Goal: Task Accomplishment & Management: Use online tool/utility

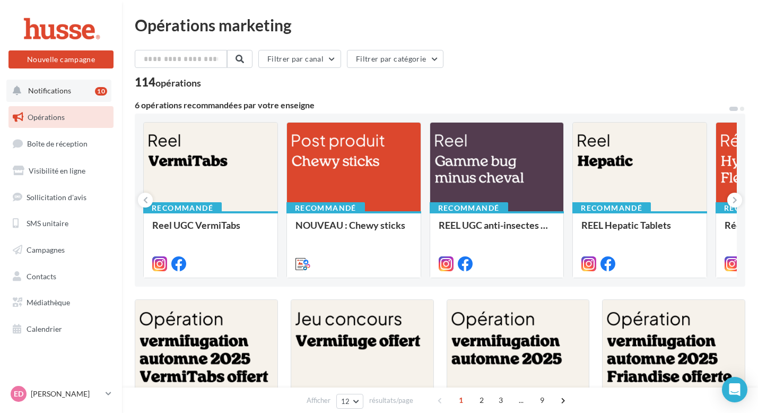
click at [62, 89] on span "Notifications" at bounding box center [49, 90] width 43 height 9
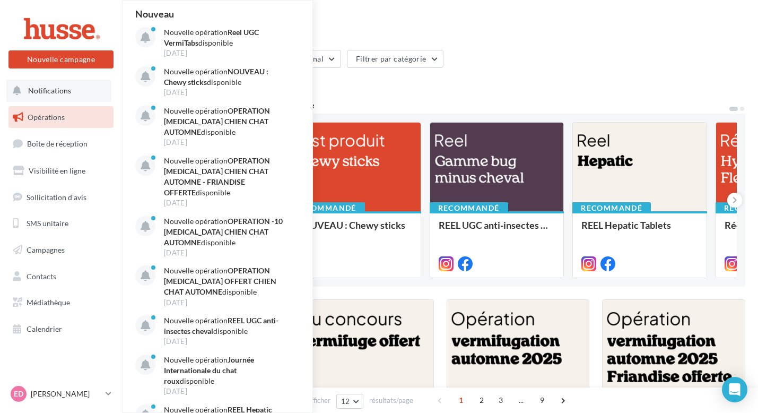
click at [62, 89] on span "Notifications" at bounding box center [49, 90] width 43 height 9
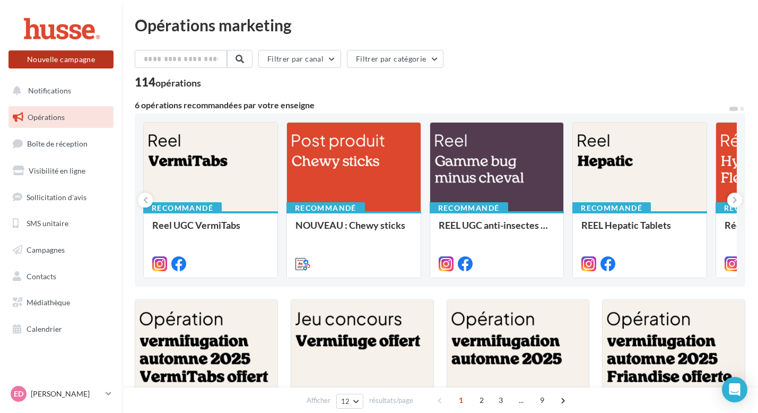
click at [84, 66] on button "Nouvelle campagne" at bounding box center [60, 59] width 105 height 18
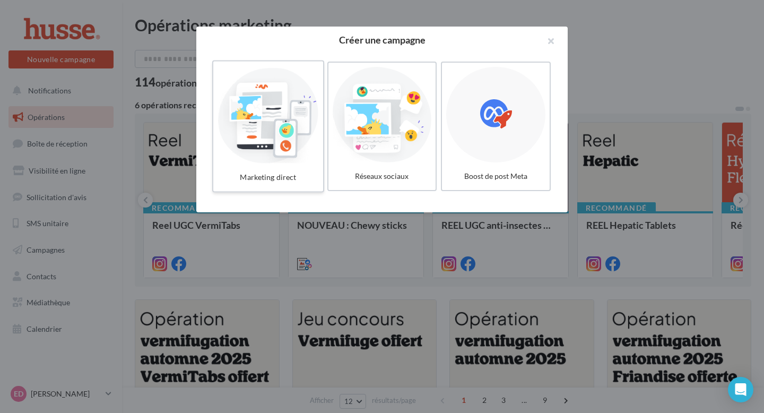
click at [310, 134] on div at bounding box center [267, 115] width 101 height 98
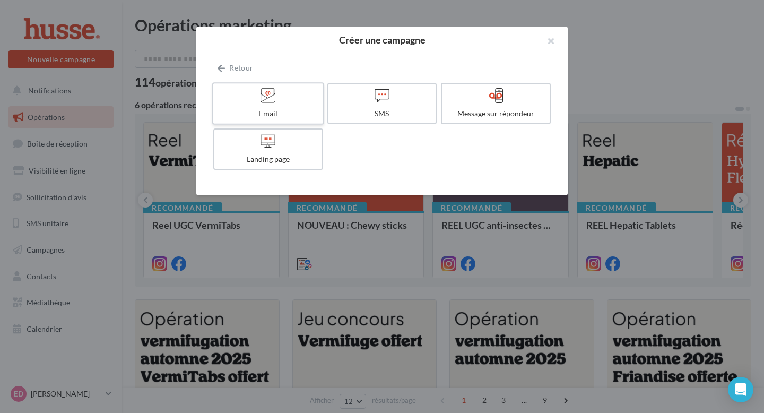
click at [303, 111] on div "Email" at bounding box center [267, 113] width 101 height 11
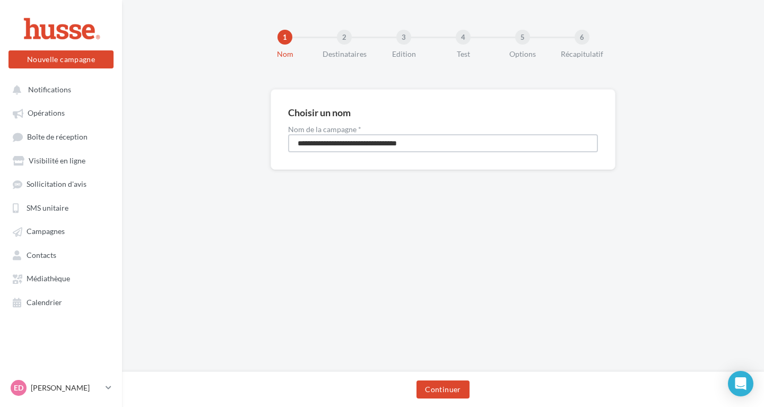
drag, startPoint x: 447, startPoint y: 143, endPoint x: 281, endPoint y: 142, distance: 166.0
click at [281, 142] on div "**********" at bounding box center [442, 129] width 345 height 81
type input "**********"
click at [453, 390] on button "Continuer" at bounding box center [442, 389] width 53 height 18
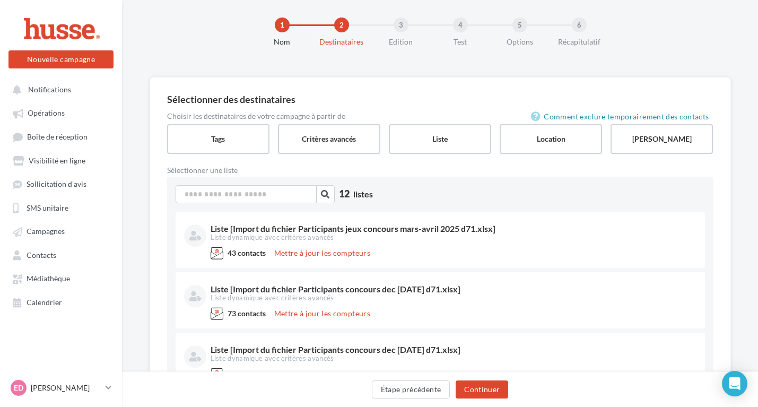
scroll to position [56, 0]
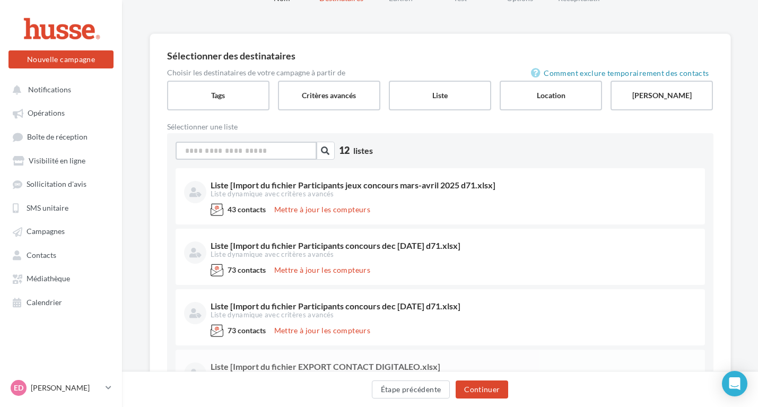
click at [203, 148] on input at bounding box center [246, 151] width 141 height 18
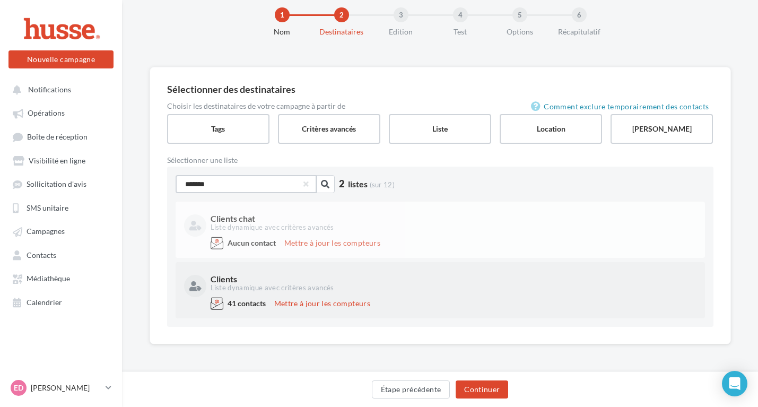
type input "*******"
click at [299, 279] on div "Clients" at bounding box center [453, 279] width 484 height 8
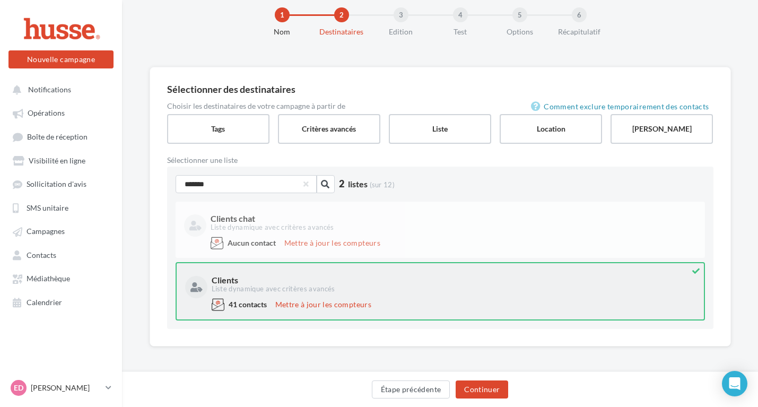
scroll to position [24, 0]
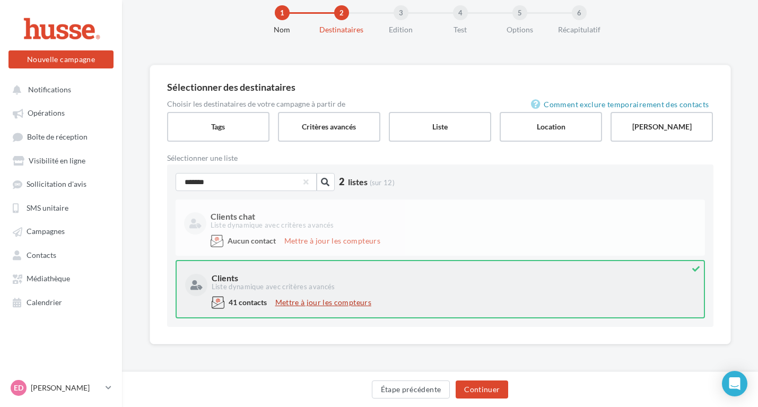
click at [309, 298] on button "Mettre à jour les compteurs" at bounding box center [323, 302] width 104 height 13
click at [235, 124] on label "Tags" at bounding box center [218, 126] width 104 height 30
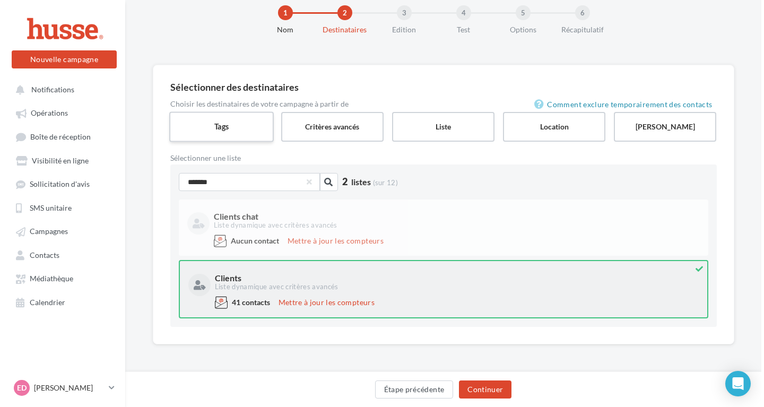
scroll to position [0, 0]
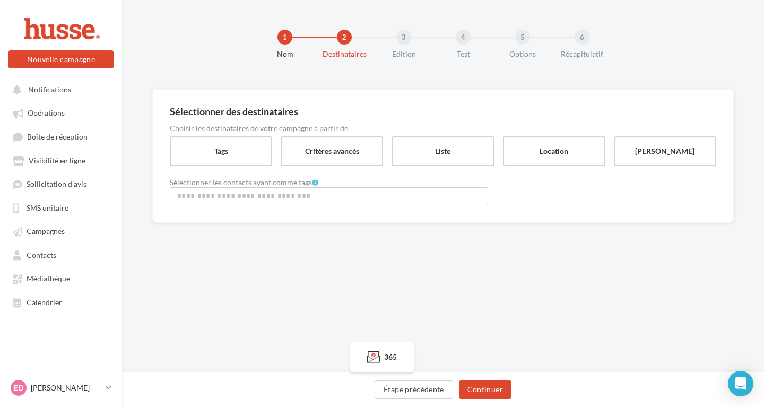
click at [247, 191] on input "Rechercher ou sélectionner un tag" at bounding box center [328, 196] width 313 height 12
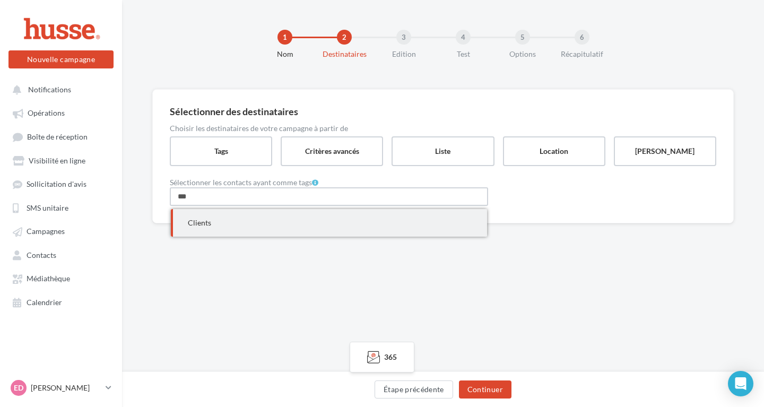
type input "***"
click at [213, 215] on span "Clients" at bounding box center [329, 223] width 316 height 28
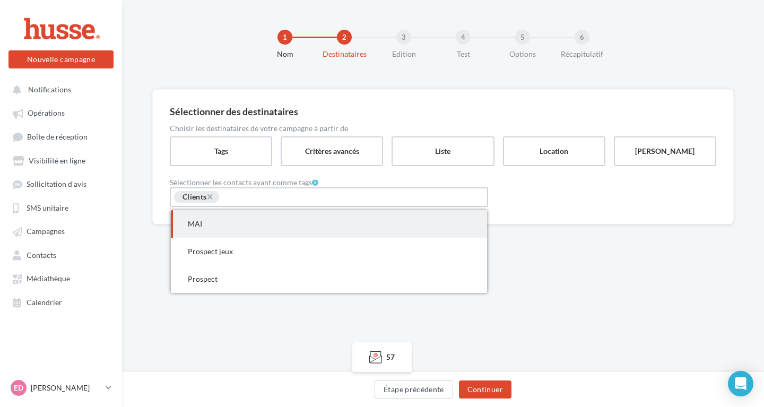
click at [240, 223] on span "MAI" at bounding box center [329, 224] width 316 height 28
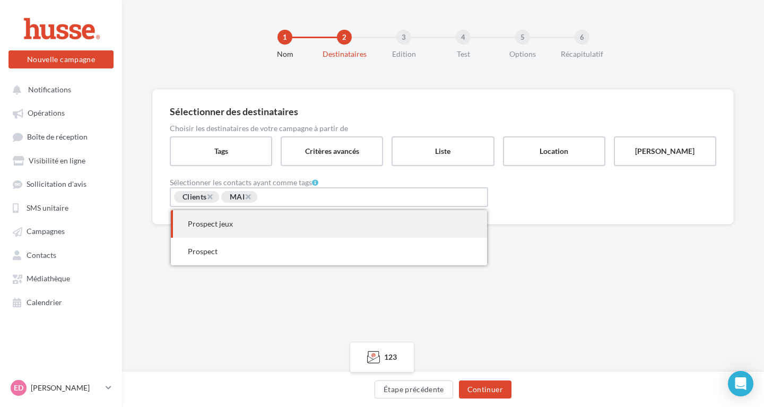
click at [257, 196] on span "× MAI" at bounding box center [239, 197] width 36 height 12
click at [251, 198] on span "×" at bounding box center [247, 196] width 6 height 10
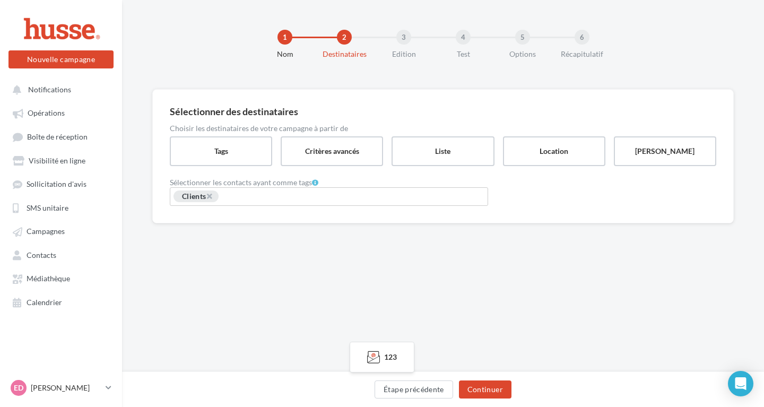
click at [241, 199] on input "Rechercher ou sélectionner un tag" at bounding box center [259, 197] width 79 height 12
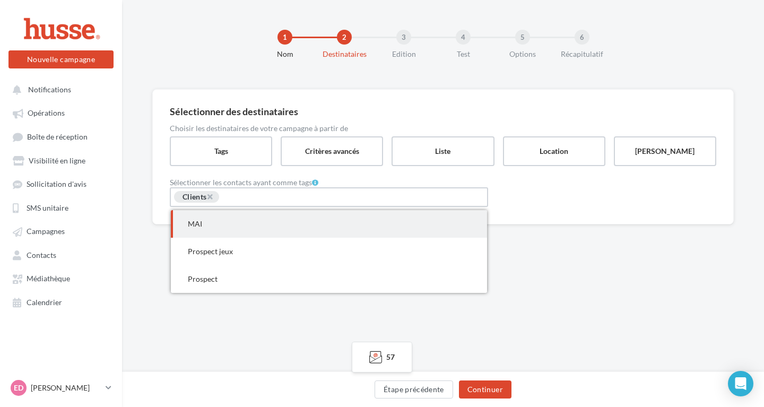
click at [556, 255] on div "Sélectionner des destinataires Choisir les destinataires de votre campagne à pa…" at bounding box center [443, 173] width 642 height 169
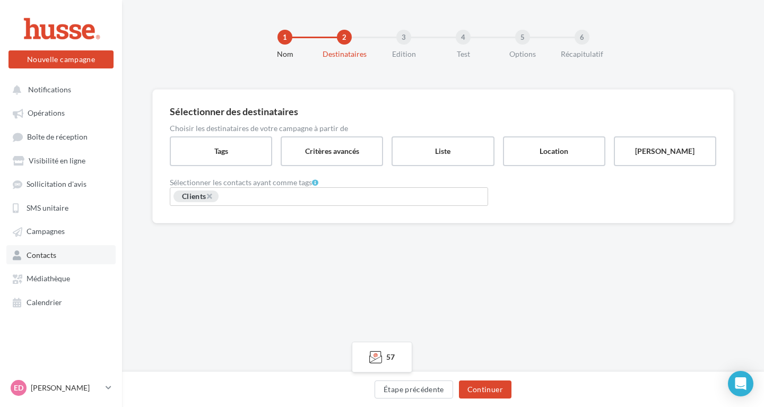
click at [47, 253] on span "Contacts" at bounding box center [42, 254] width 30 height 9
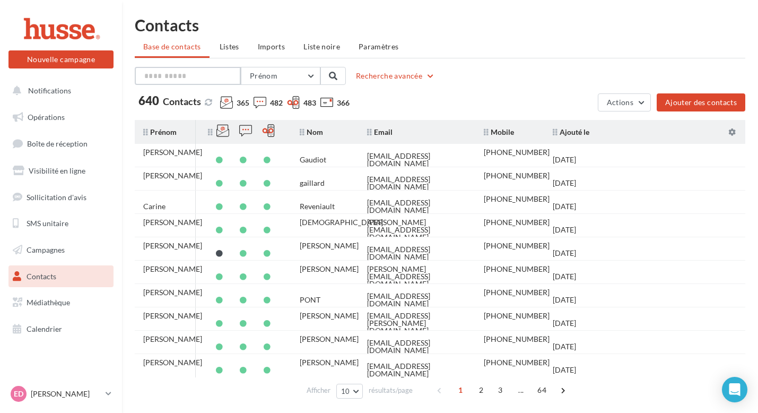
click at [204, 75] on input "text" at bounding box center [188, 76] width 106 height 18
type input "******"
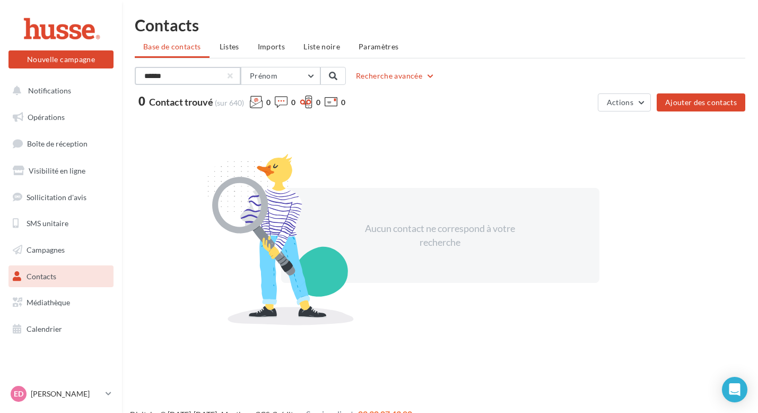
click at [235, 76] on input "******" at bounding box center [188, 76] width 106 height 18
click at [231, 75] on div at bounding box center [230, 76] width 4 height 4
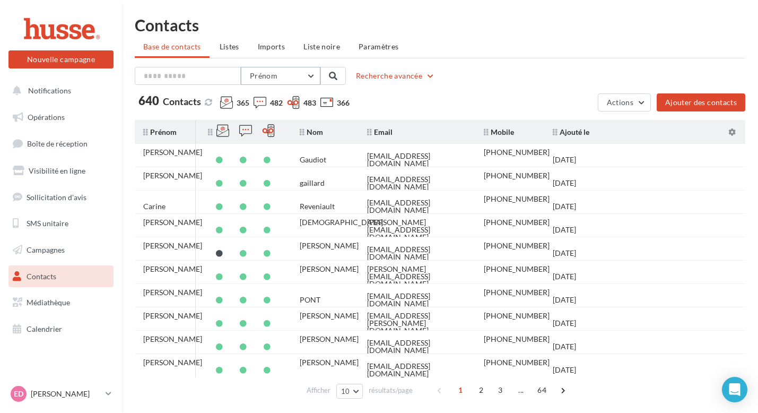
click at [311, 74] on button "Prénom" at bounding box center [281, 76] width 80 height 18
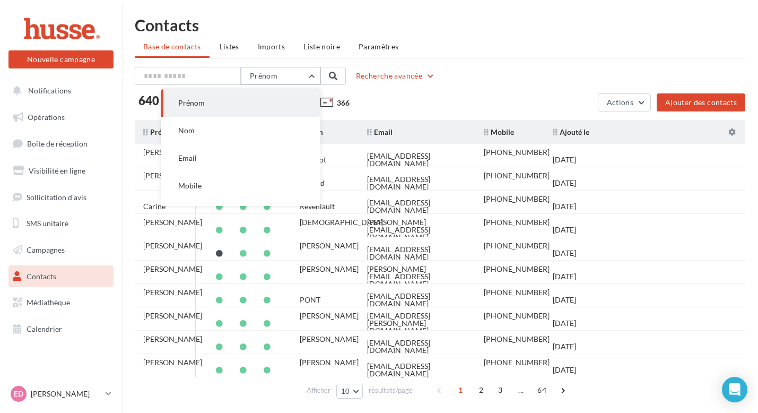
click at [311, 74] on button "Prénom" at bounding box center [281, 76] width 80 height 18
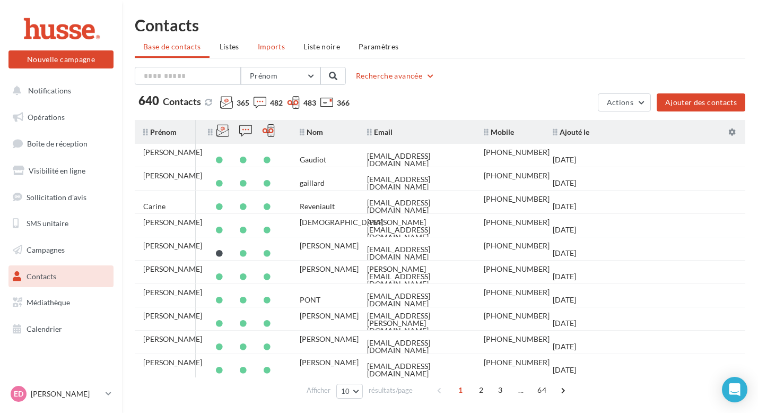
click at [273, 47] on span "Imports" at bounding box center [271, 46] width 27 height 9
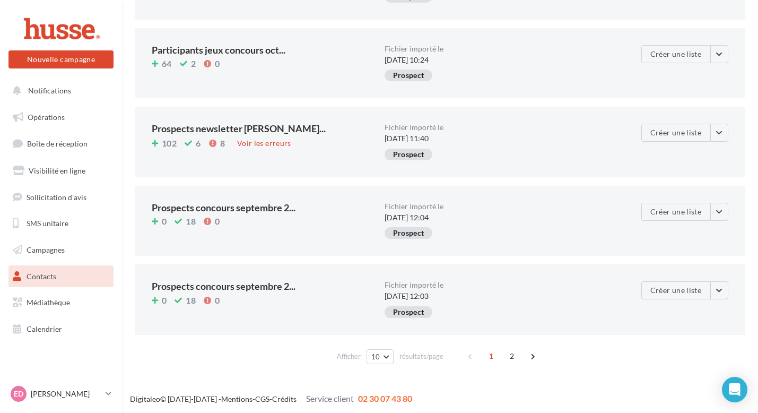
scroll to position [539, 0]
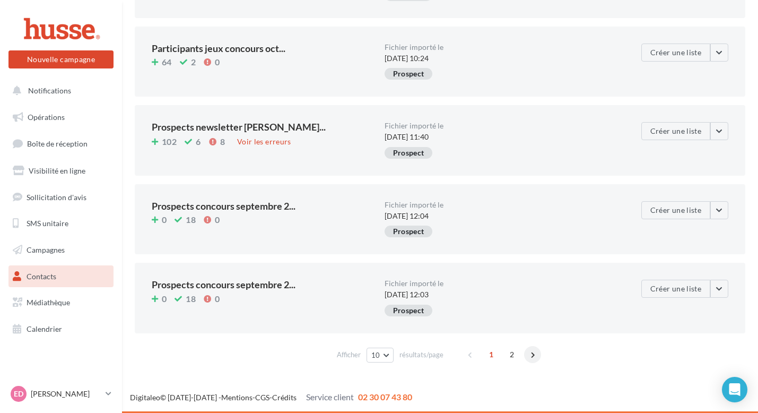
click at [531, 356] on span at bounding box center [532, 354] width 17 height 17
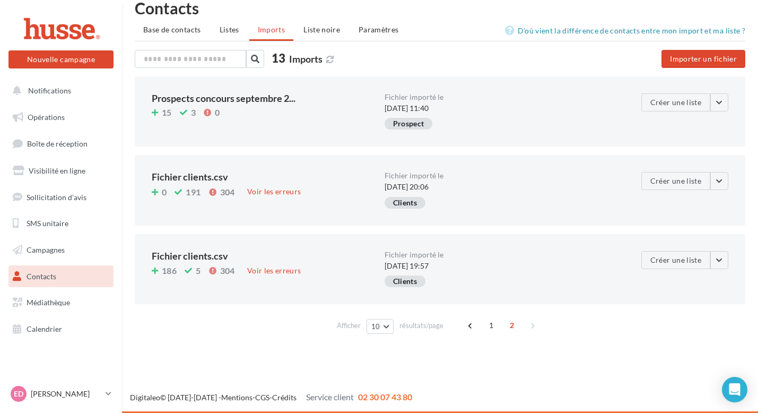
scroll to position [17, 0]
click at [348, 265] on div "186 5 304 Voir les erreurs" at bounding box center [264, 272] width 224 height 14
click at [559, 268] on div "Fichier importé le 02/07/2024 à 19:57" at bounding box center [500, 261] width 233 height 20
click at [716, 261] on button "button" at bounding box center [719, 260] width 18 height 18
click at [563, 272] on div "Fichier importé le 02/07/2024 à 19:57 Clients" at bounding box center [500, 269] width 233 height 36
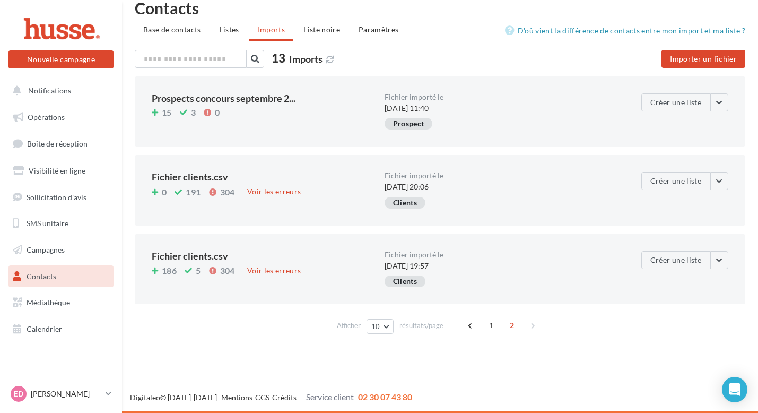
click at [147, 253] on div "Fichier clients.csv 186 5 304 Voir les erreurs Fichier importé le 02/07/2024 à …" at bounding box center [440, 269] width 610 height 70
click at [172, 255] on div "Fichier clients.csv" at bounding box center [264, 256] width 224 height 10
click at [360, 255] on div "Fichier clients.csv" at bounding box center [264, 256] width 224 height 10
click at [258, 272] on div "Voir les erreurs" at bounding box center [274, 271] width 63 height 12
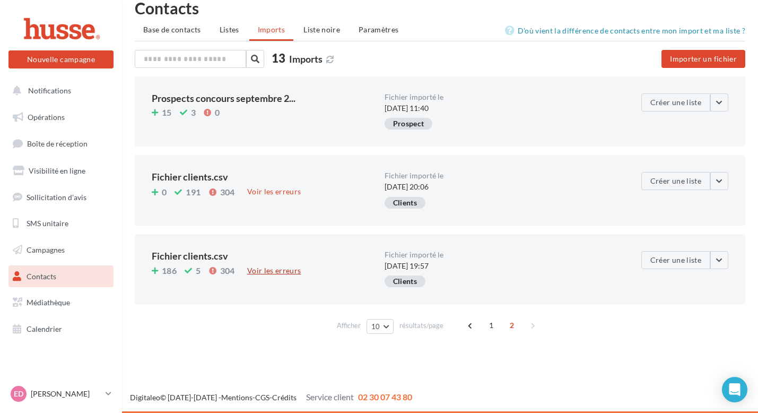
click at [287, 271] on div "Voir les erreurs" at bounding box center [274, 271] width 63 height 12
click at [398, 281] on div "Clients" at bounding box center [404, 281] width 41 height 12
click at [399, 204] on div "Clients" at bounding box center [404, 203] width 41 height 12
click at [718, 178] on button "button" at bounding box center [719, 181] width 18 height 18
click at [523, 201] on div "Clients" at bounding box center [500, 204] width 233 height 16
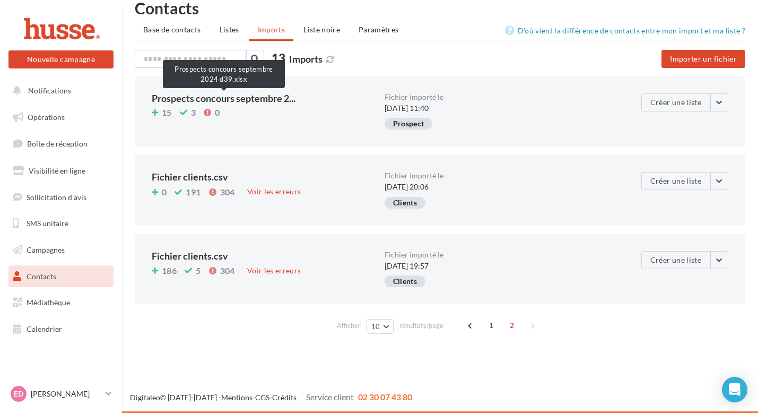
click at [201, 95] on span "Prospects concours septembre 2..." at bounding box center [224, 98] width 144 height 10
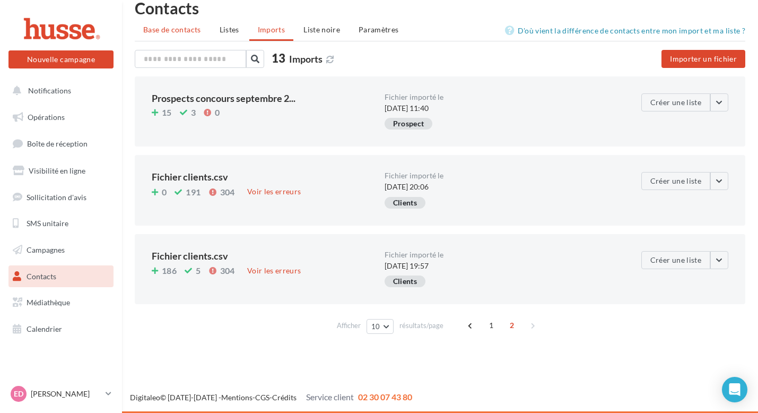
click at [174, 33] on span "Base de contacts" at bounding box center [172, 29] width 58 height 9
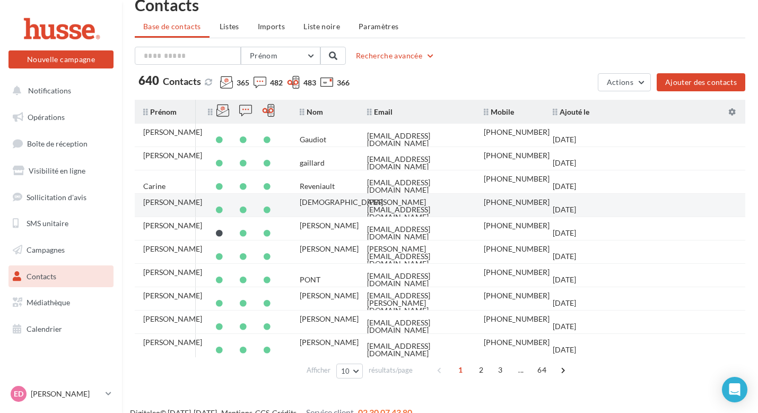
scroll to position [36, 0]
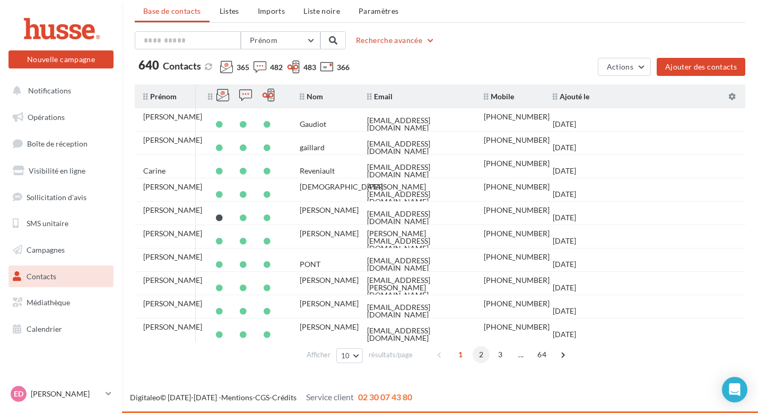
click at [478, 356] on span "2" at bounding box center [481, 354] width 17 height 17
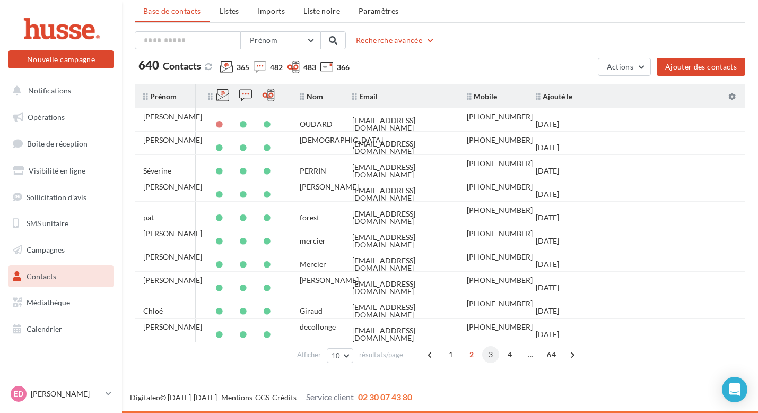
click at [489, 353] on span "3" at bounding box center [490, 354] width 17 height 17
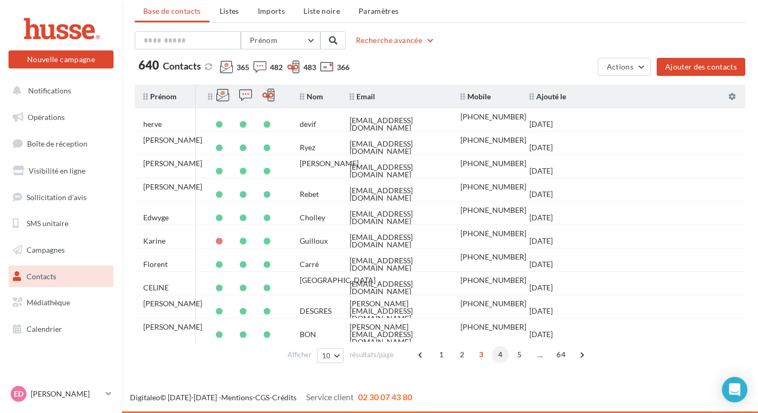
click at [501, 357] on span "4" at bounding box center [500, 354] width 17 height 17
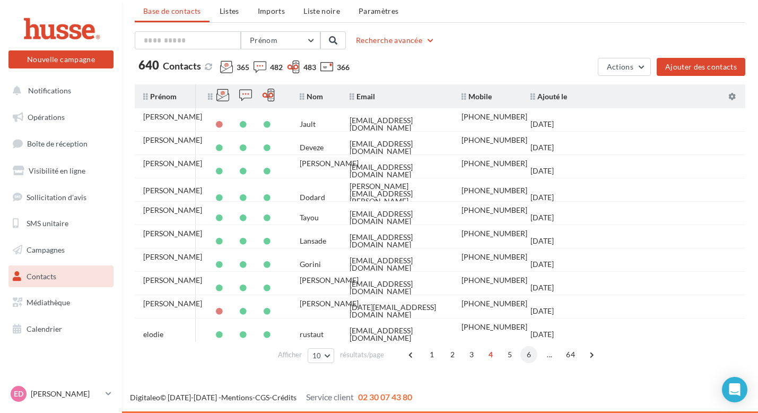
click at [525, 352] on span "6" at bounding box center [528, 354] width 17 height 17
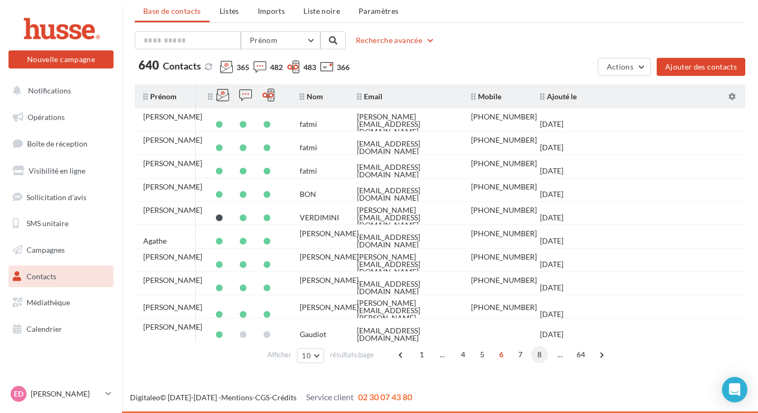
click at [540, 355] on span "8" at bounding box center [539, 354] width 17 height 17
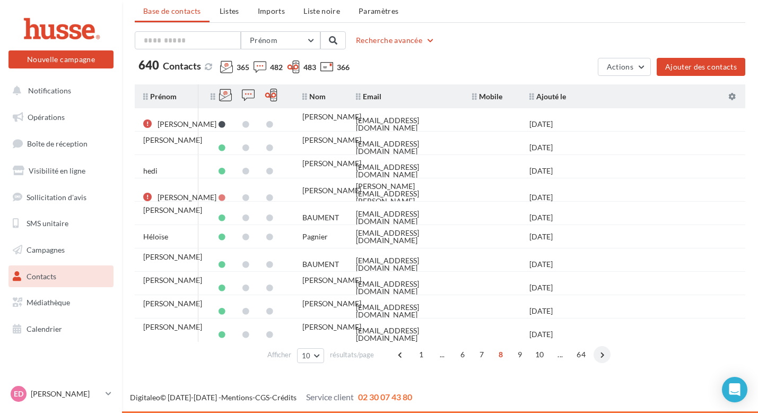
click at [602, 352] on span at bounding box center [601, 354] width 17 height 17
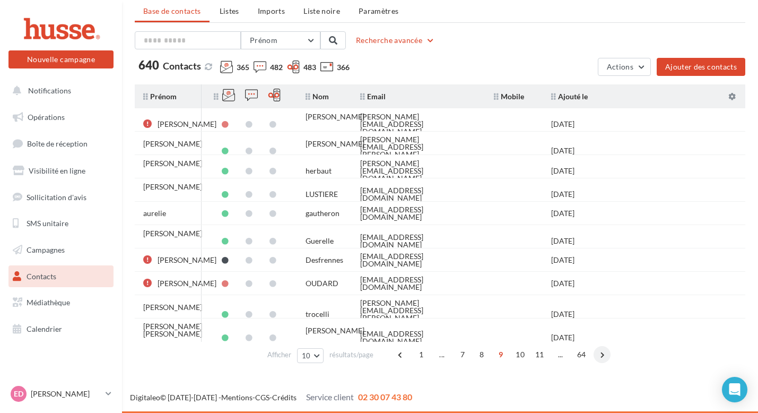
click at [606, 356] on span at bounding box center [601, 354] width 17 height 17
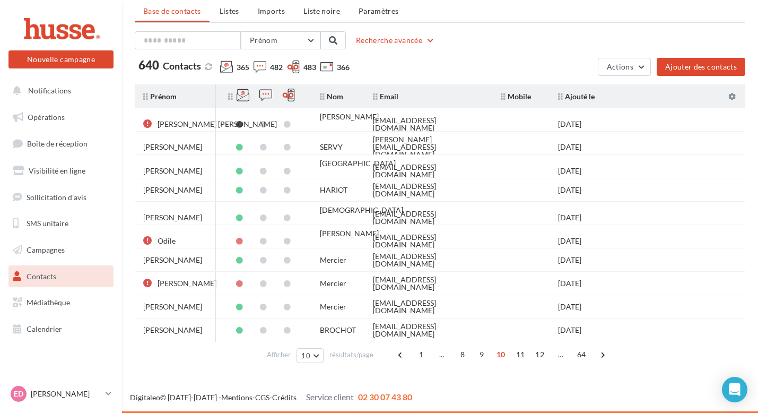
click at [606, 356] on span at bounding box center [602, 354] width 17 height 17
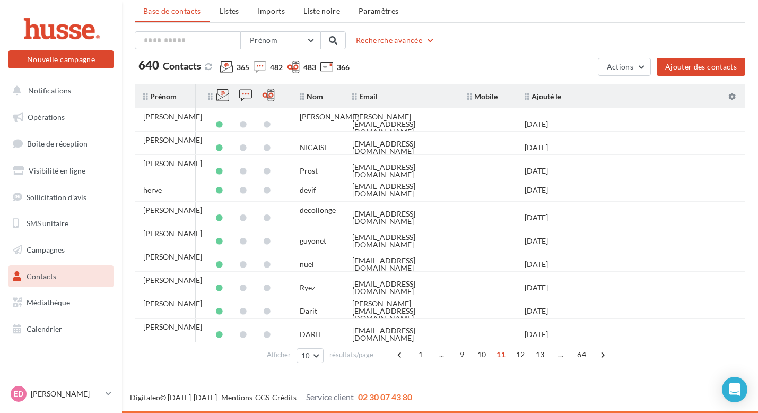
click at [606, 356] on span at bounding box center [602, 354] width 17 height 17
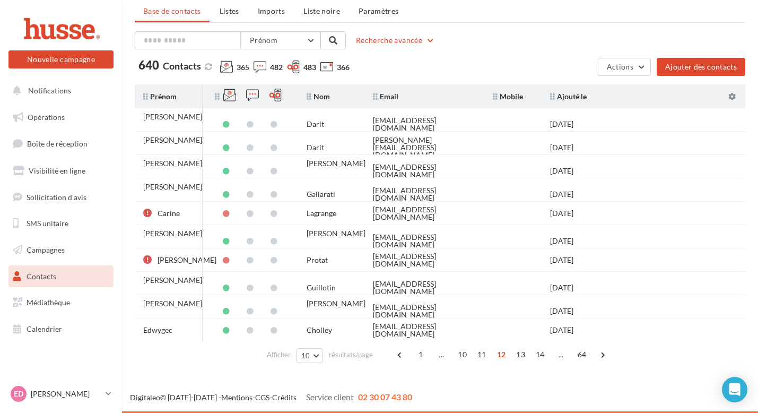
click at [606, 356] on span at bounding box center [602, 354] width 17 height 17
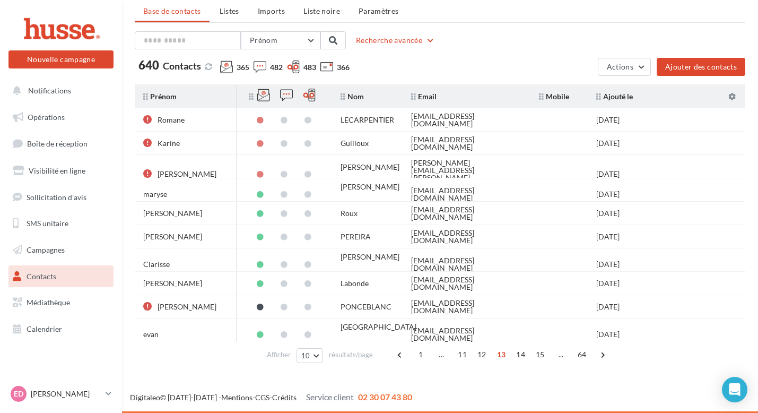
click at [606, 356] on span at bounding box center [602, 354] width 17 height 17
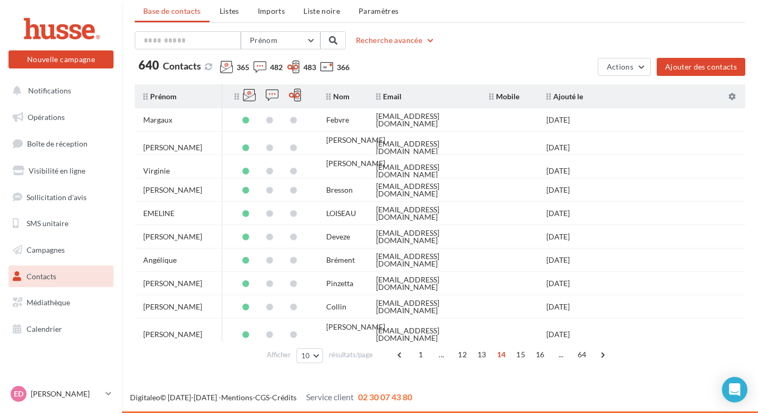
click at [606, 356] on span at bounding box center [602, 354] width 17 height 17
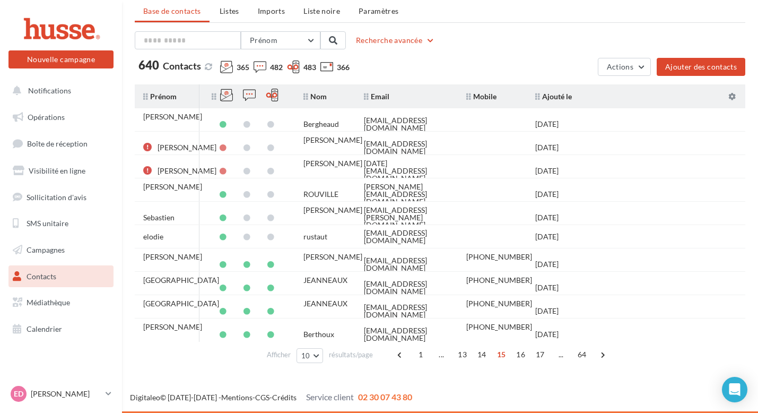
click at [606, 356] on span at bounding box center [602, 354] width 17 height 17
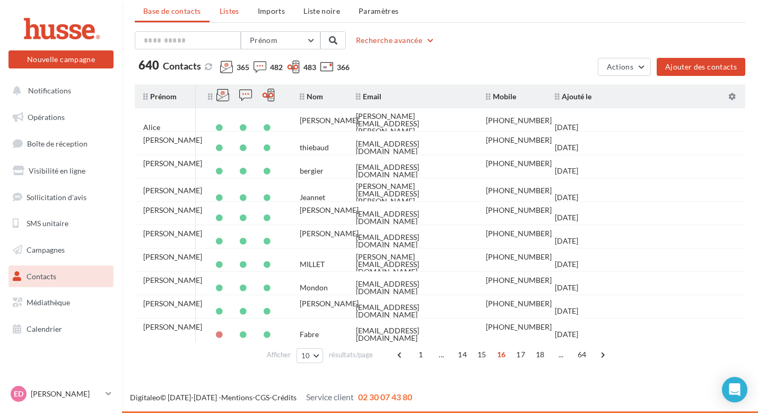
click at [232, 14] on span "Listes" at bounding box center [230, 10] width 20 height 9
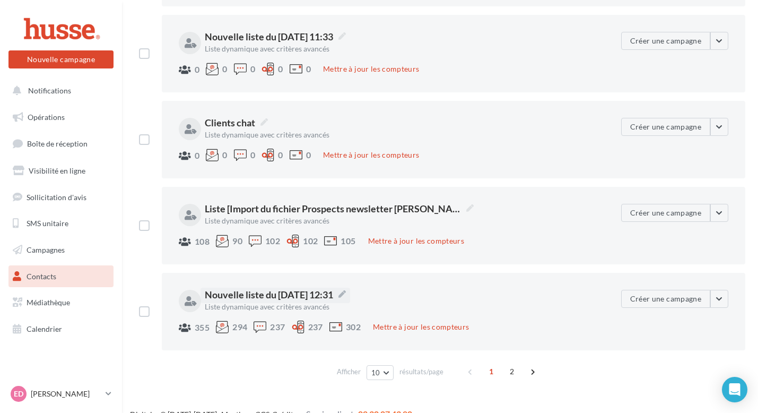
scroll to position [611, 0]
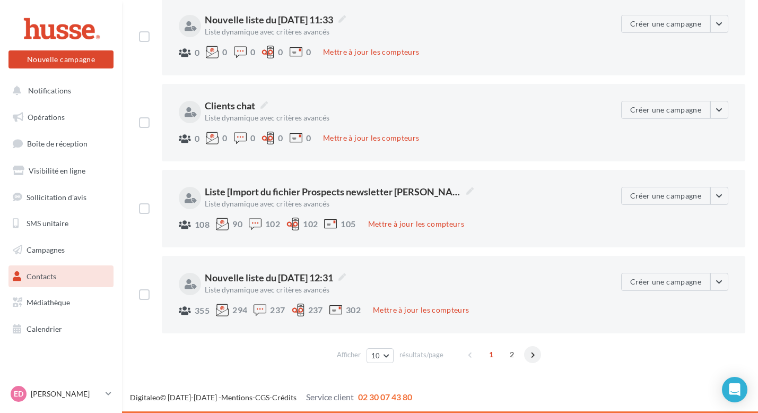
click at [530, 353] on span at bounding box center [532, 354] width 17 height 17
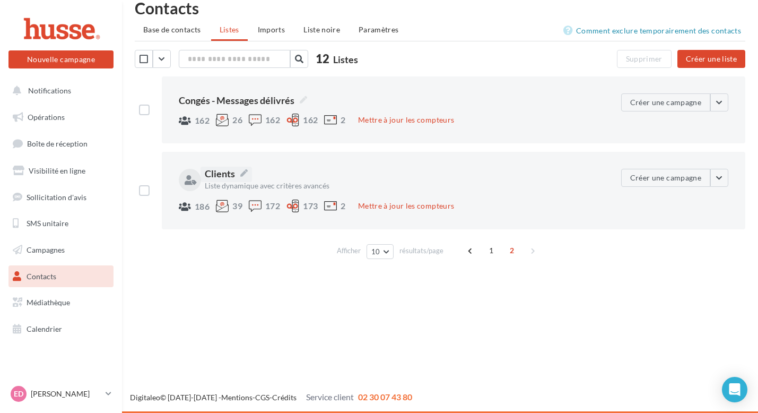
click at [226, 173] on span "Clients" at bounding box center [226, 174] width 43 height 14
click at [0, 0] on textarea "*******" at bounding box center [0, 0] width 0 height 0
click at [532, 177] on div "******* ******* Liste dynamique avec critères avancés 186 39 172 173 2 Mettre à…" at bounding box center [400, 190] width 442 height 43
click at [137, 191] on div at bounding box center [144, 190] width 19 height 11
click at [142, 192] on label at bounding box center [144, 190] width 11 height 11
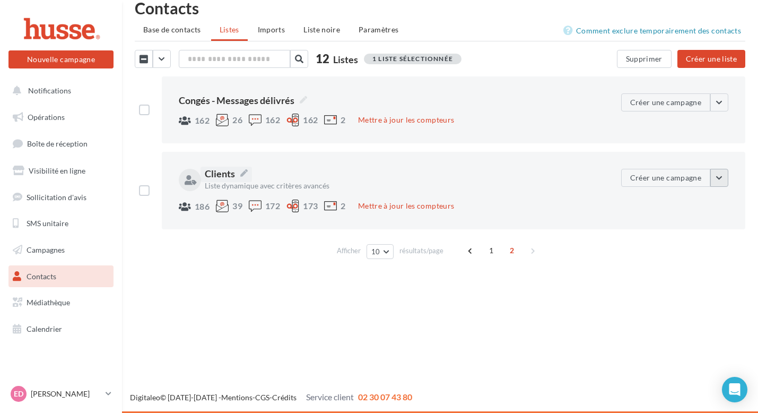
click at [726, 180] on button "button" at bounding box center [719, 178] width 18 height 18
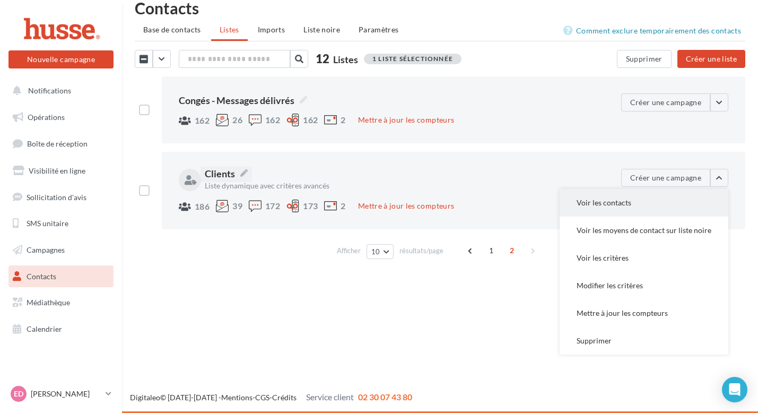
click at [626, 205] on button "Voir les contacts" at bounding box center [643, 203] width 169 height 28
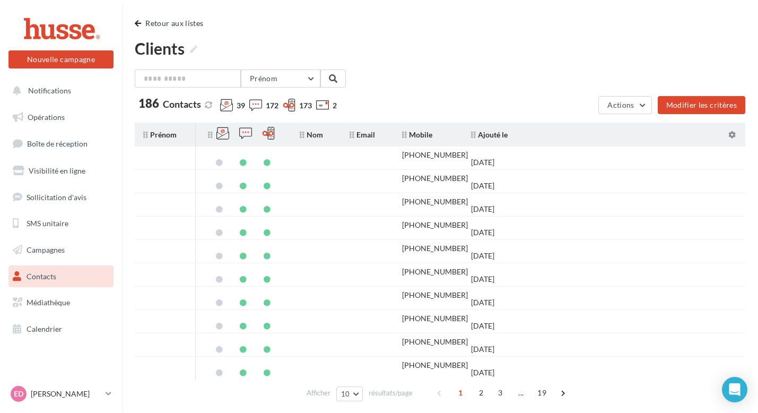
click at [233, 107] on div "39" at bounding box center [232, 106] width 25 height 14
click at [228, 105] on icon at bounding box center [226, 105] width 13 height 13
click at [267, 107] on span "172" at bounding box center [272, 105] width 13 height 11
click at [317, 108] on icon at bounding box center [322, 105] width 13 height 13
click at [333, 106] on span "2" at bounding box center [335, 105] width 4 height 11
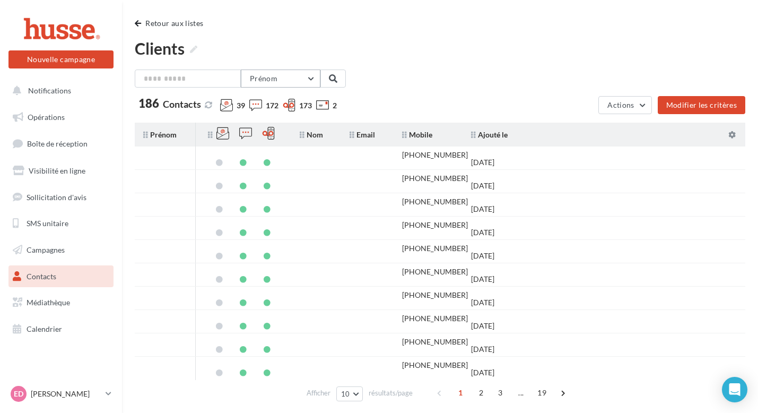
click at [319, 77] on button "Prénom" at bounding box center [281, 78] width 80 height 18
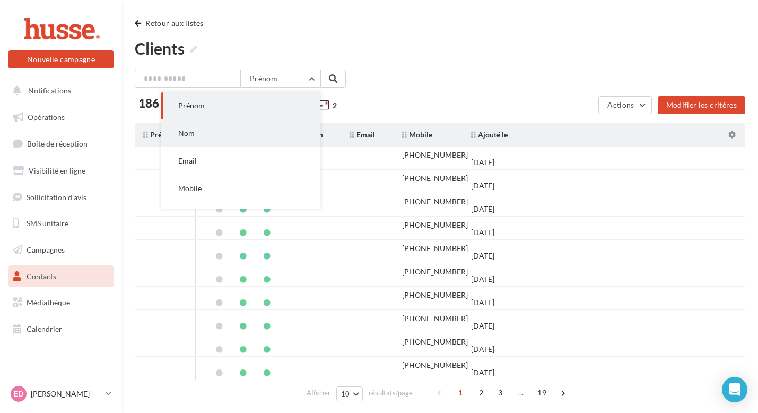
click at [223, 123] on button "Nom" at bounding box center [240, 133] width 159 height 28
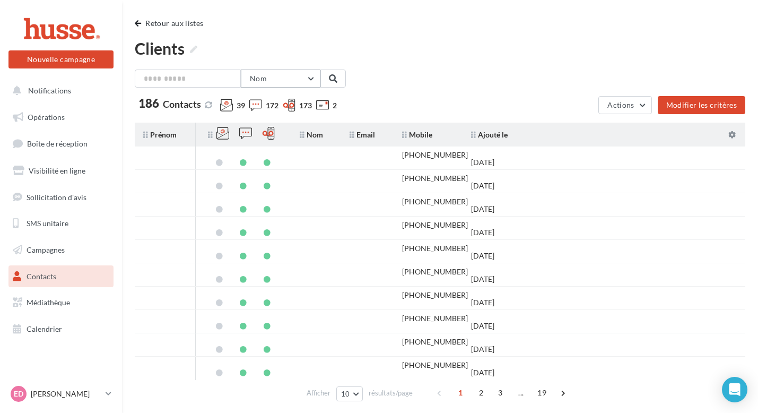
click at [316, 80] on button "Nom" at bounding box center [281, 78] width 80 height 18
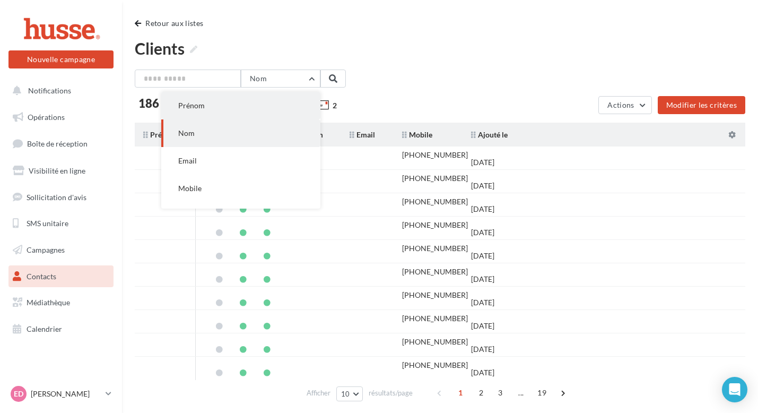
click at [256, 106] on button "Prénom" at bounding box center [240, 106] width 159 height 28
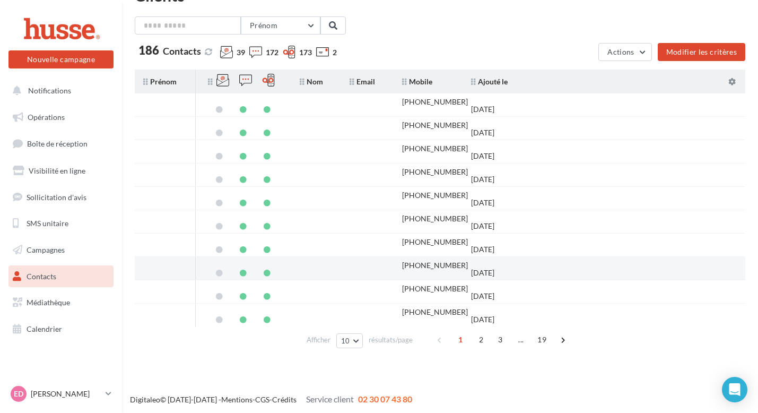
scroll to position [55, 0]
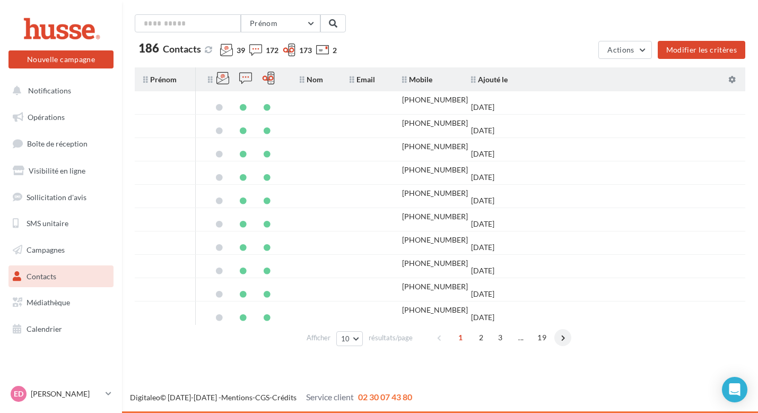
click at [557, 342] on span at bounding box center [562, 337] width 17 height 17
click at [566, 339] on span at bounding box center [572, 337] width 17 height 17
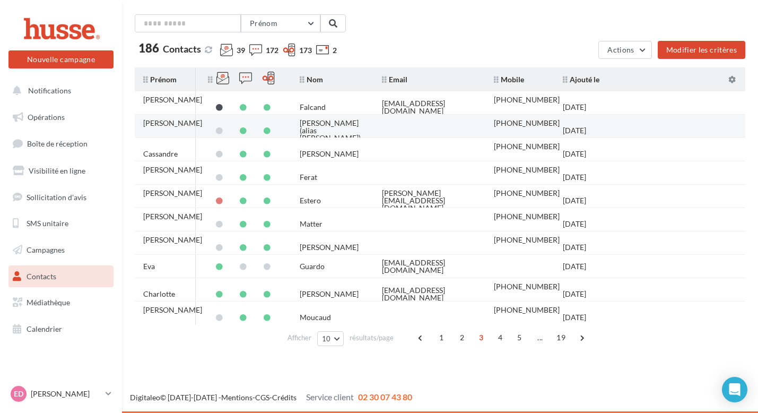
click at [458, 124] on td at bounding box center [429, 130] width 112 height 23
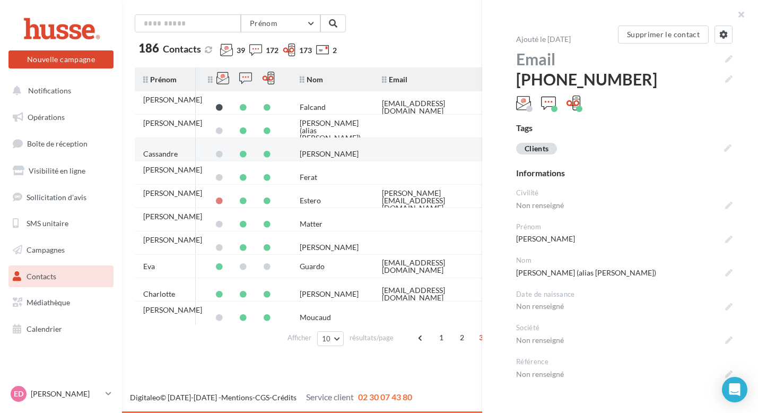
click at [442, 148] on td at bounding box center [429, 153] width 112 height 23
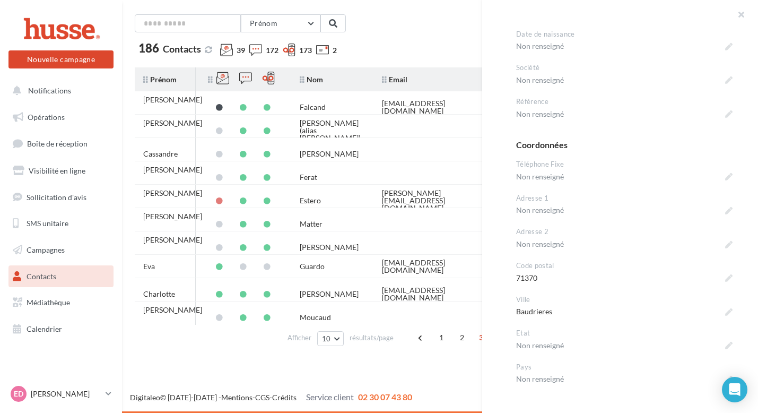
scroll to position [196, 0]
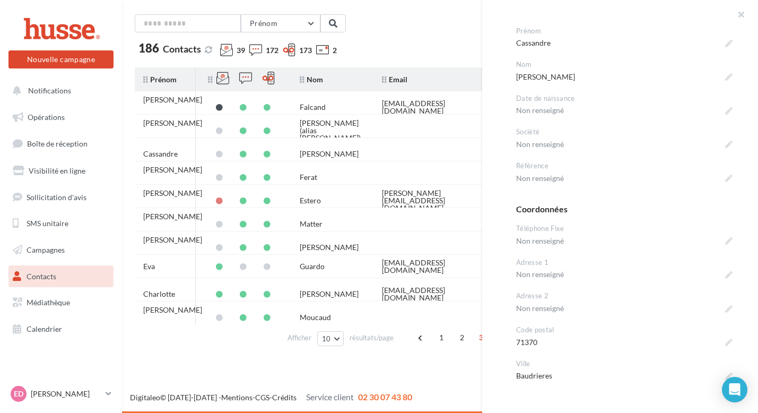
click at [441, 29] on div "Prénom Prénom Nom Email Mobile Téléphone Fixe" at bounding box center [440, 23] width 610 height 18
click at [750, 17] on button "button" at bounding box center [736, 16] width 42 height 32
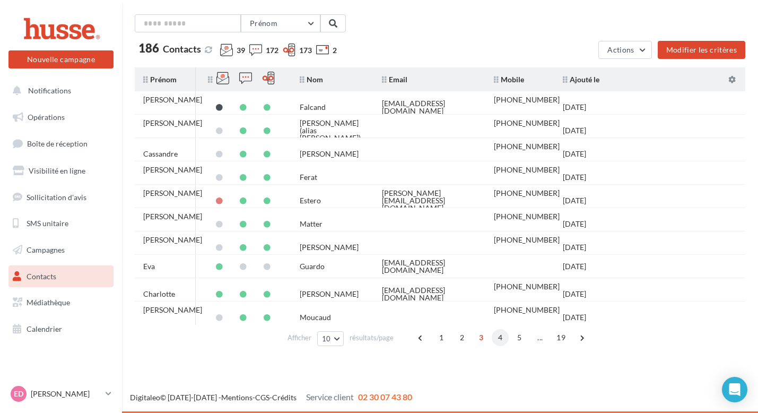
click at [499, 336] on span "4" at bounding box center [500, 337] width 17 height 17
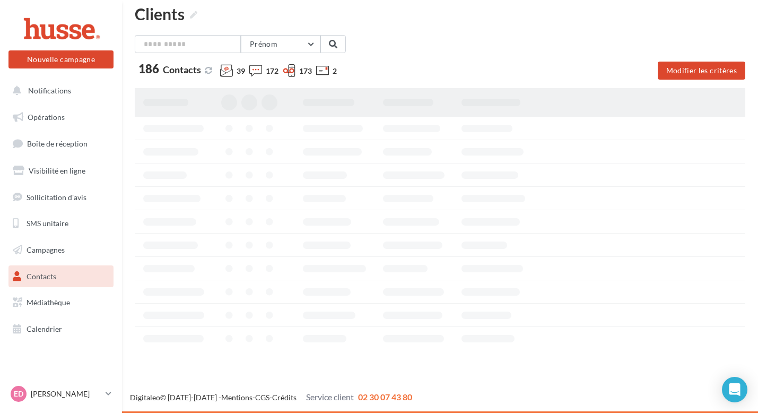
scroll to position [55, 0]
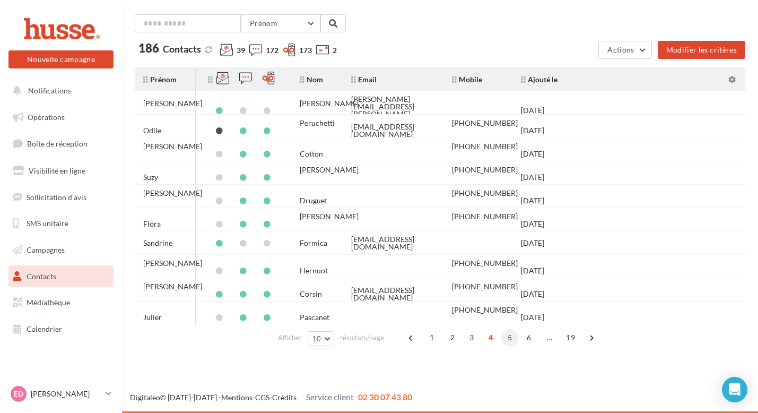
click at [511, 339] on span "5" at bounding box center [509, 337] width 17 height 17
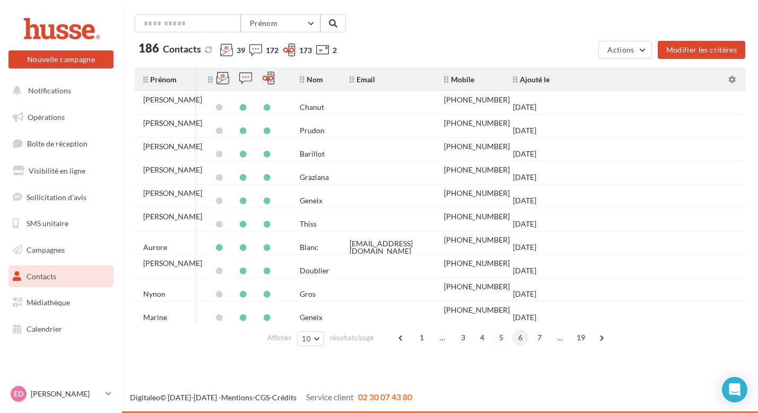
click at [514, 339] on span "6" at bounding box center [520, 337] width 17 height 17
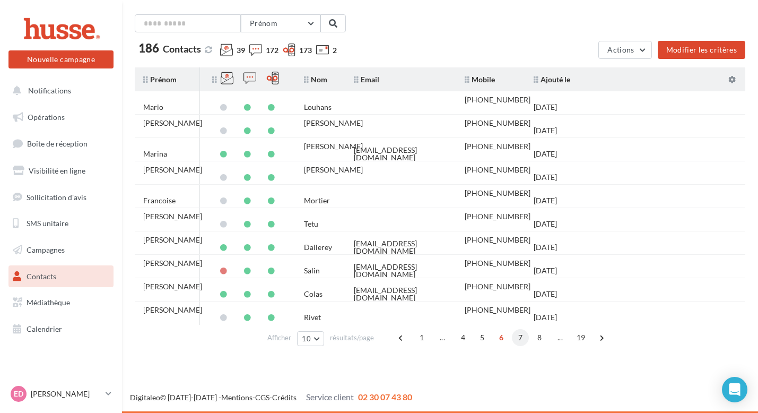
click at [520, 338] on span "7" at bounding box center [520, 337] width 17 height 17
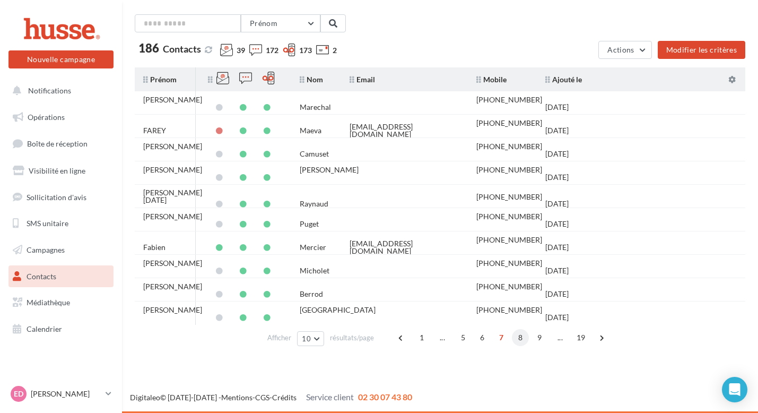
click at [523, 338] on span "8" at bounding box center [520, 337] width 17 height 17
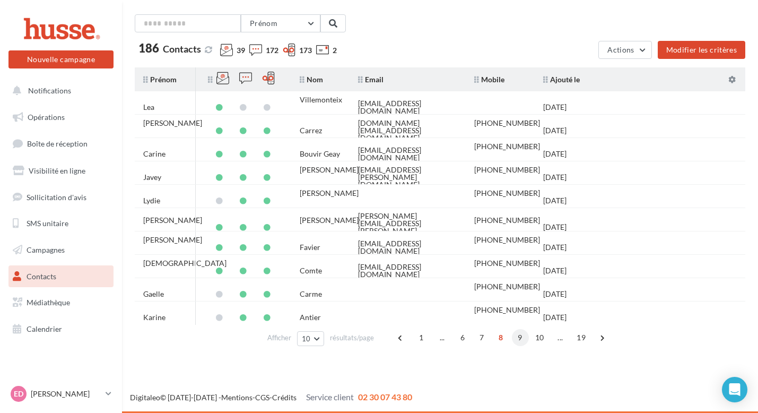
click at [523, 338] on span "9" at bounding box center [520, 337] width 17 height 17
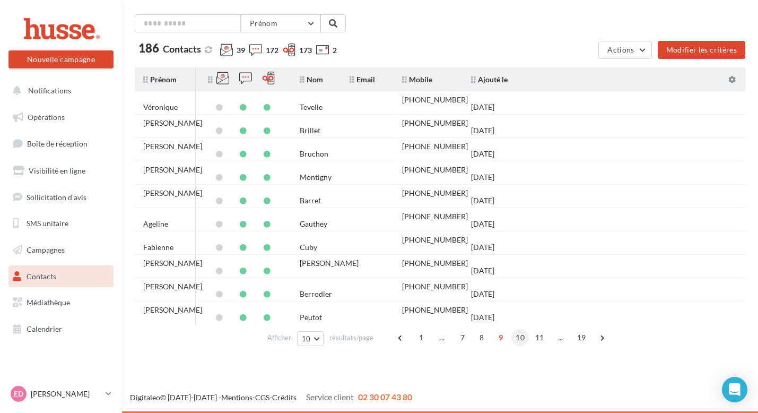
click at [525, 338] on span "10" at bounding box center [520, 337] width 18 height 17
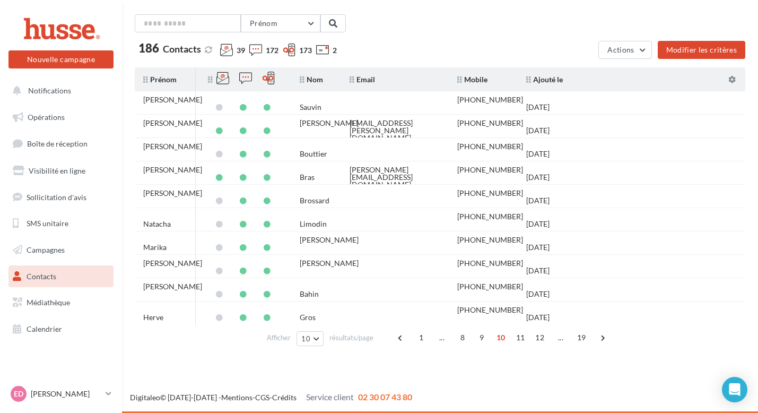
click at [525, 338] on span "11" at bounding box center [521, 337] width 18 height 17
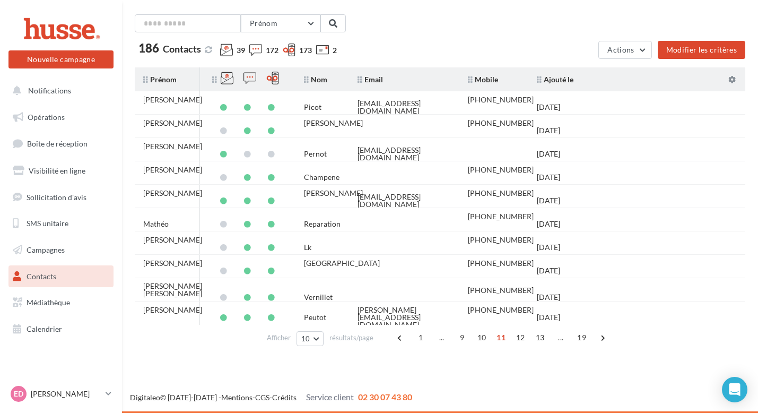
click at [525, 338] on span "12" at bounding box center [521, 337] width 18 height 17
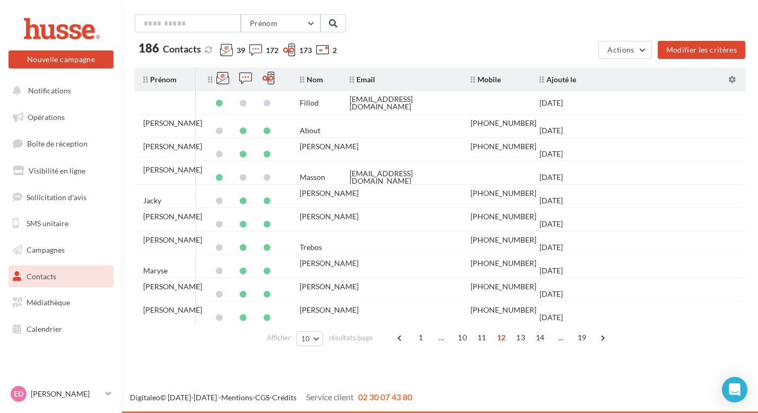
click at [525, 338] on span "13" at bounding box center [521, 337] width 18 height 17
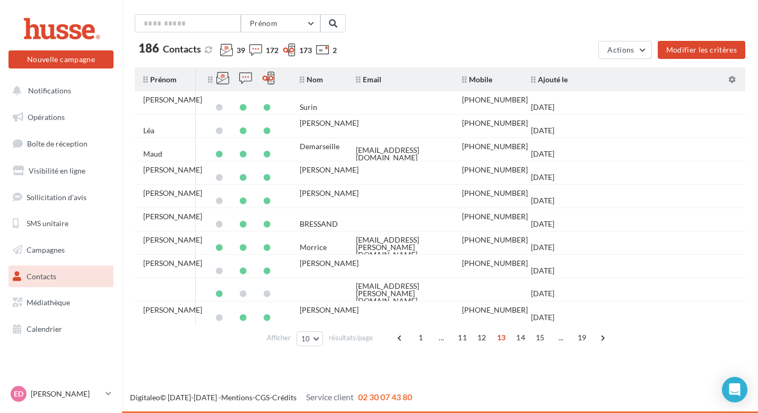
click at [525, 338] on span "14" at bounding box center [521, 337] width 18 height 17
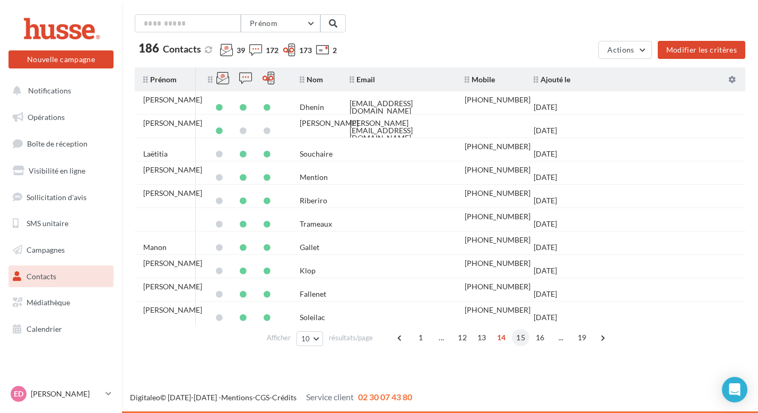
click at [525, 338] on span "15" at bounding box center [521, 337] width 18 height 17
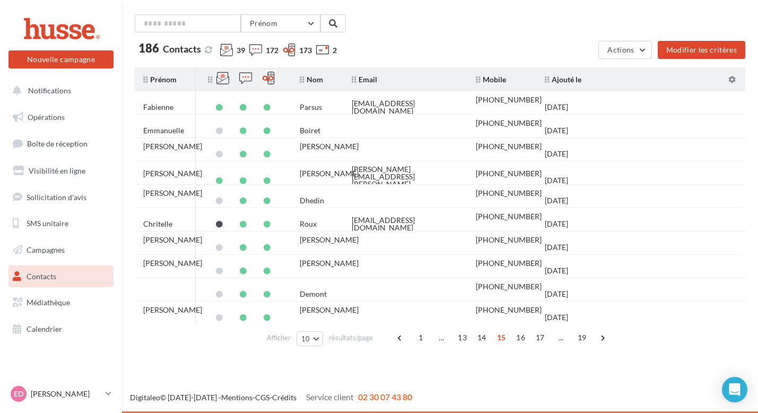
click at [525, 338] on span "16" at bounding box center [521, 337] width 18 height 17
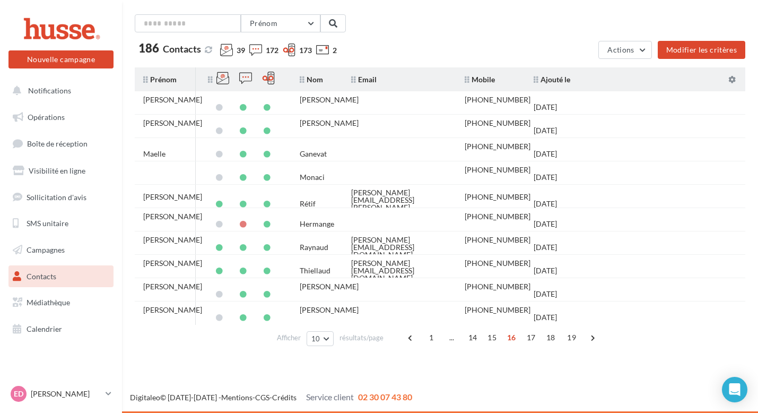
click at [525, 338] on span "17" at bounding box center [531, 337] width 18 height 17
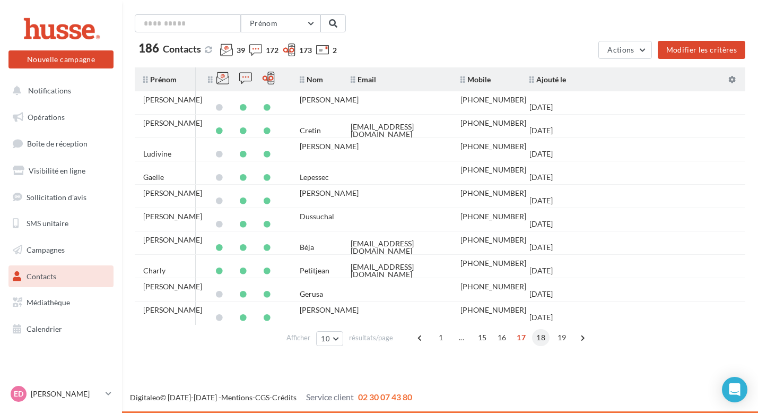
click at [535, 336] on span "18" at bounding box center [541, 337] width 18 height 17
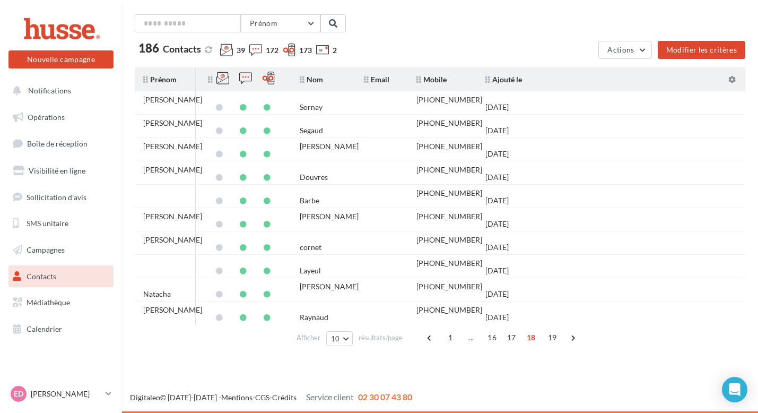
click at [535, 336] on span "18" at bounding box center [531, 337] width 18 height 17
click at [551, 338] on span "19" at bounding box center [553, 337] width 18 height 17
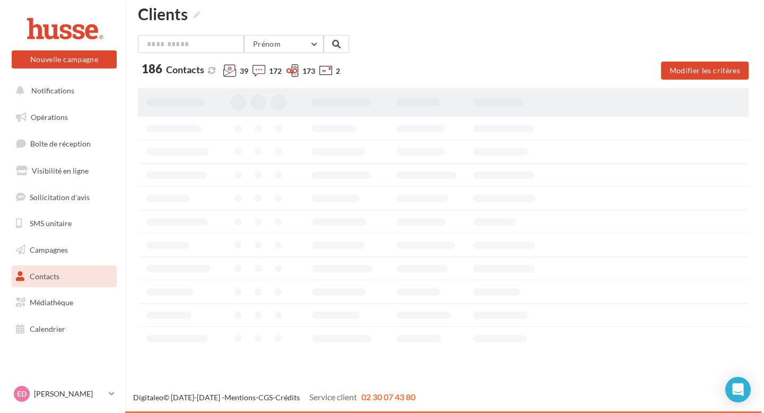
scroll to position [0, 0]
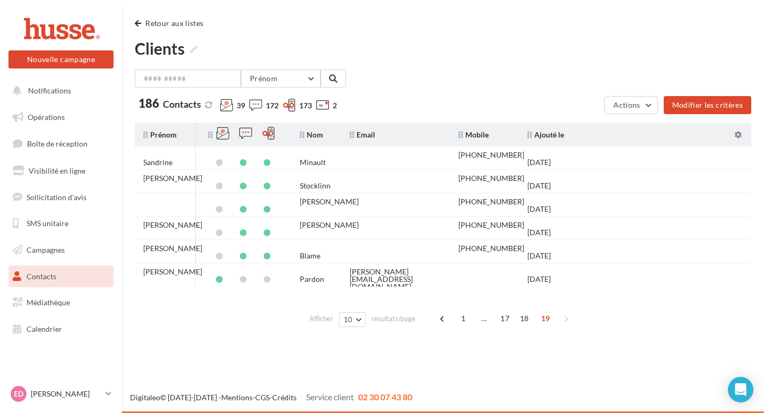
click at [568, 321] on div "1 ... 17 18 19" at bounding box center [505, 318] width 143 height 17
click at [565, 317] on div "1 ... 17 18 19" at bounding box center [505, 318] width 143 height 17
click at [71, 221] on link "SMS unitaire" at bounding box center [60, 223] width 109 height 22
